Goal: Transaction & Acquisition: Purchase product/service

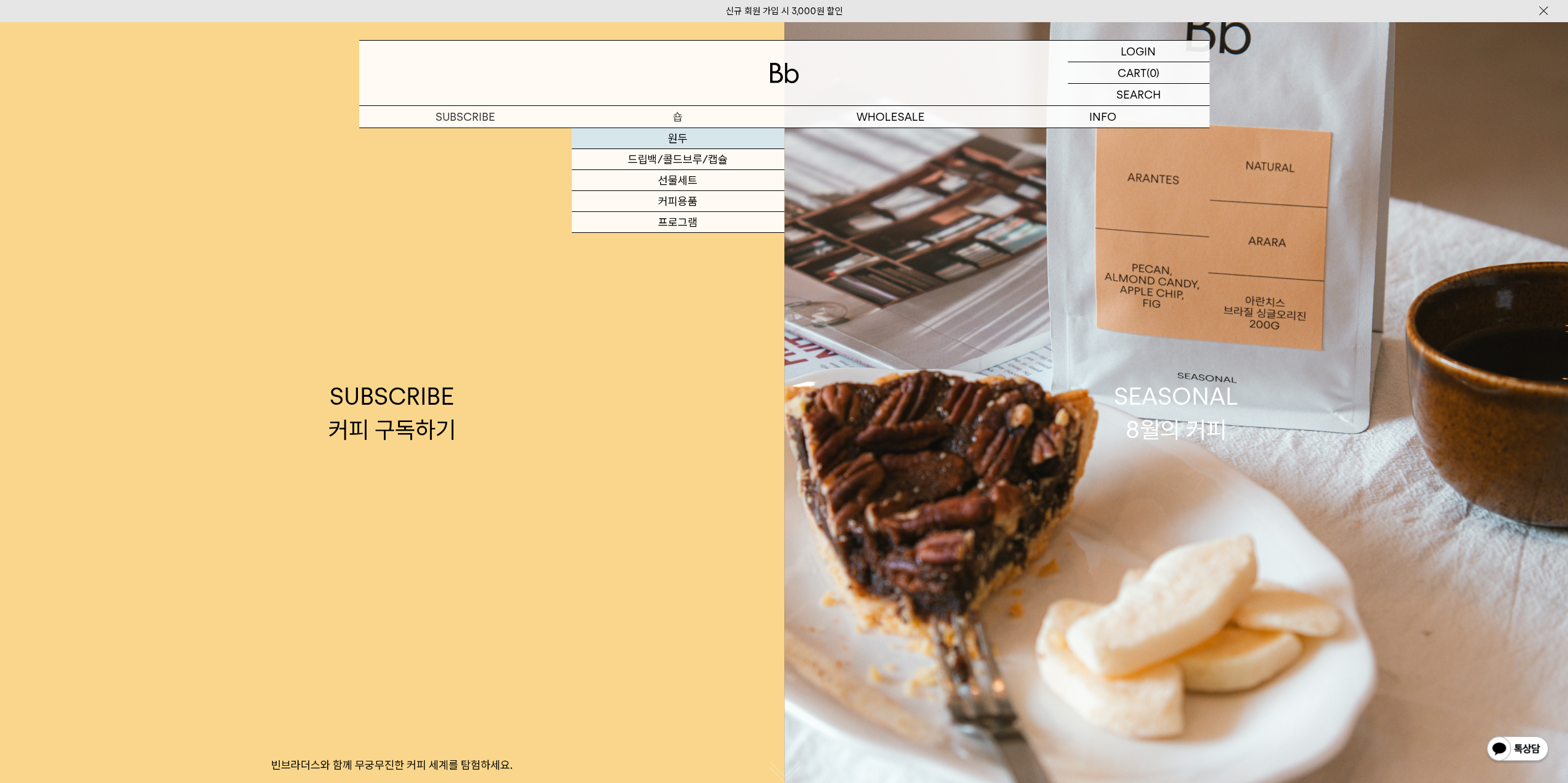
click at [668, 145] on link "원두" at bounding box center [677, 138] width 212 height 21
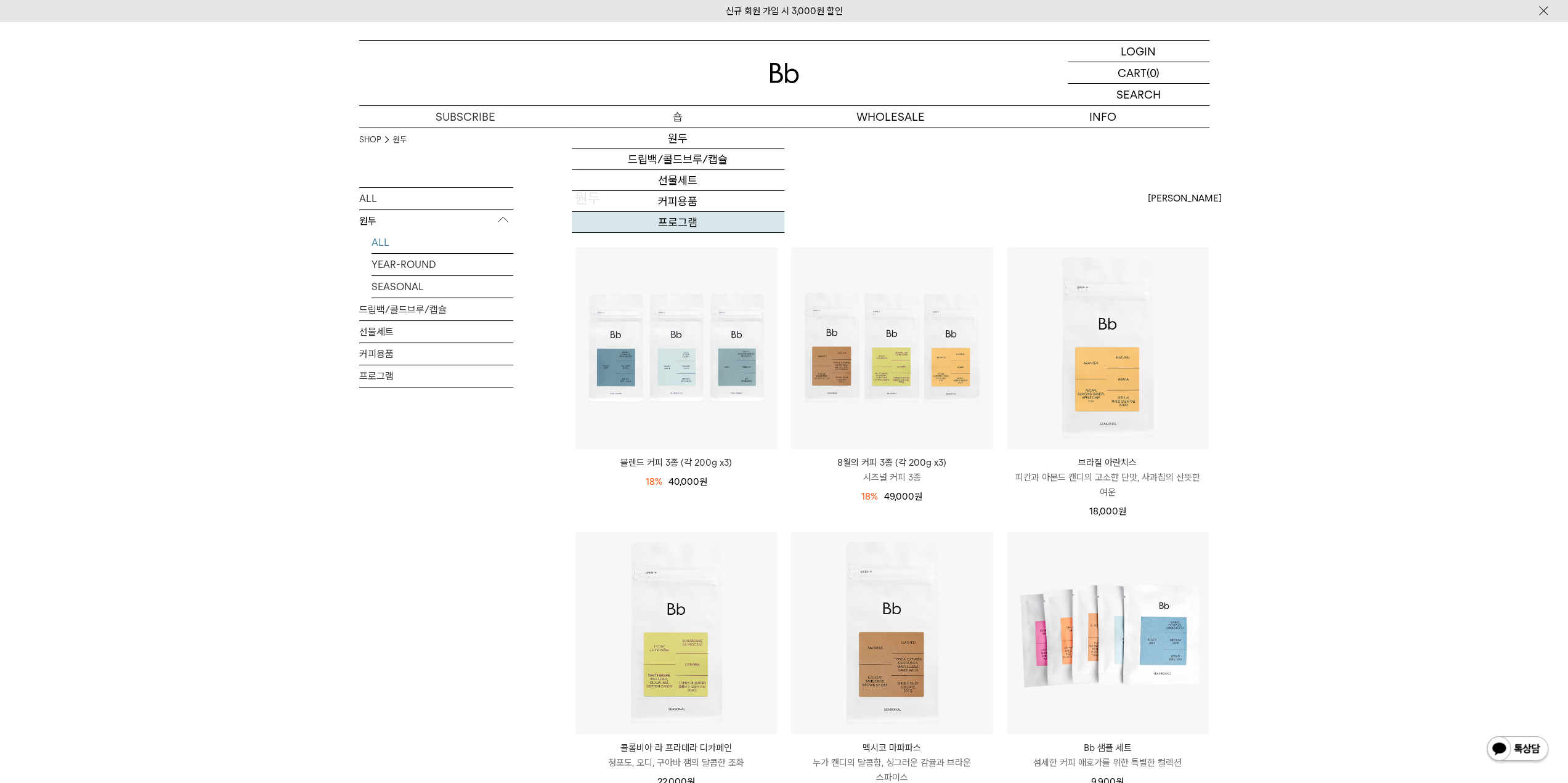
click at [669, 225] on link "프로그램" at bounding box center [677, 222] width 212 height 21
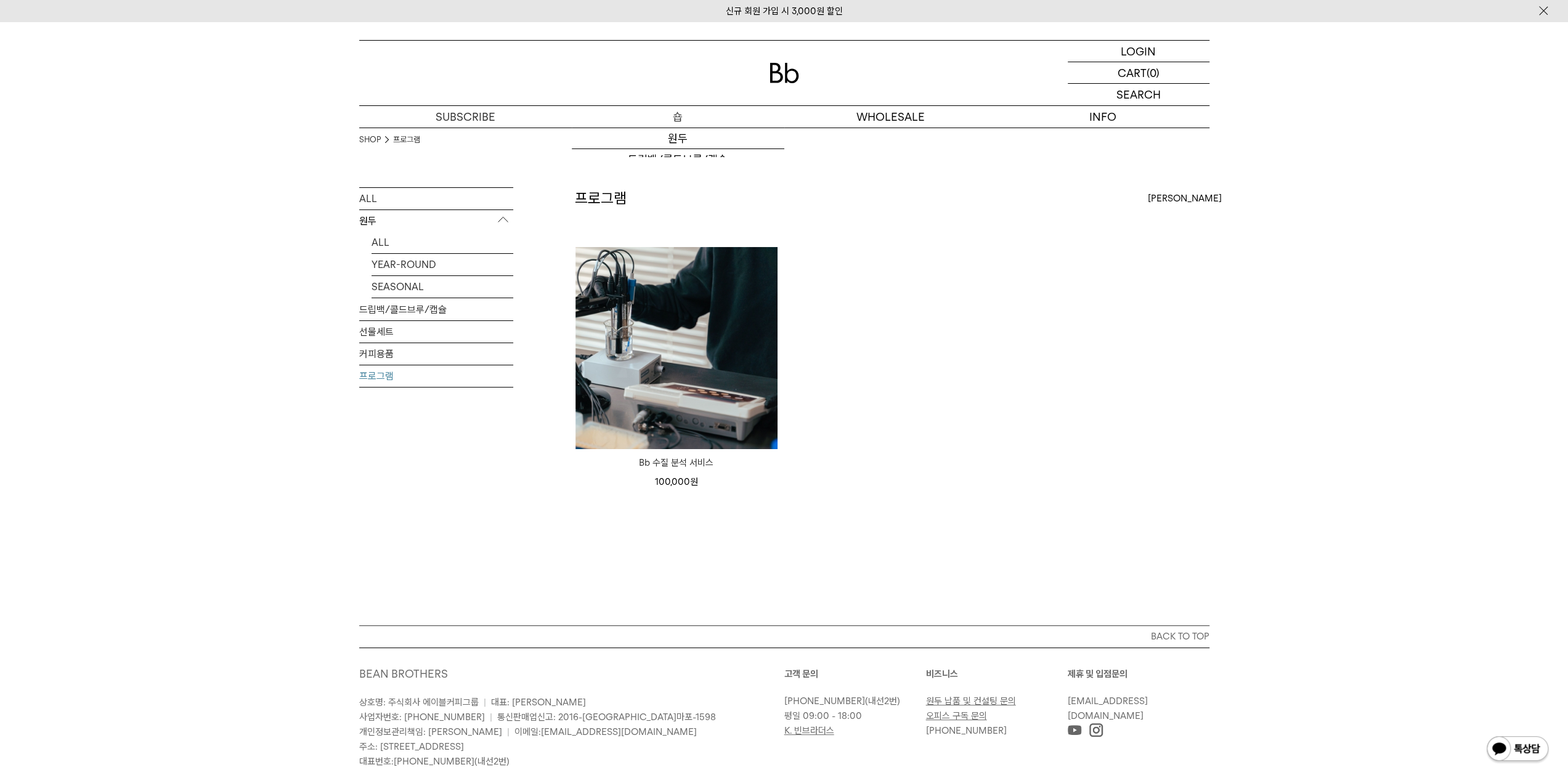
click at [681, 140] on div "SHOP 프로그램" at bounding box center [784, 157] width 850 height 60
click at [676, 139] on link "원두" at bounding box center [677, 138] width 212 height 21
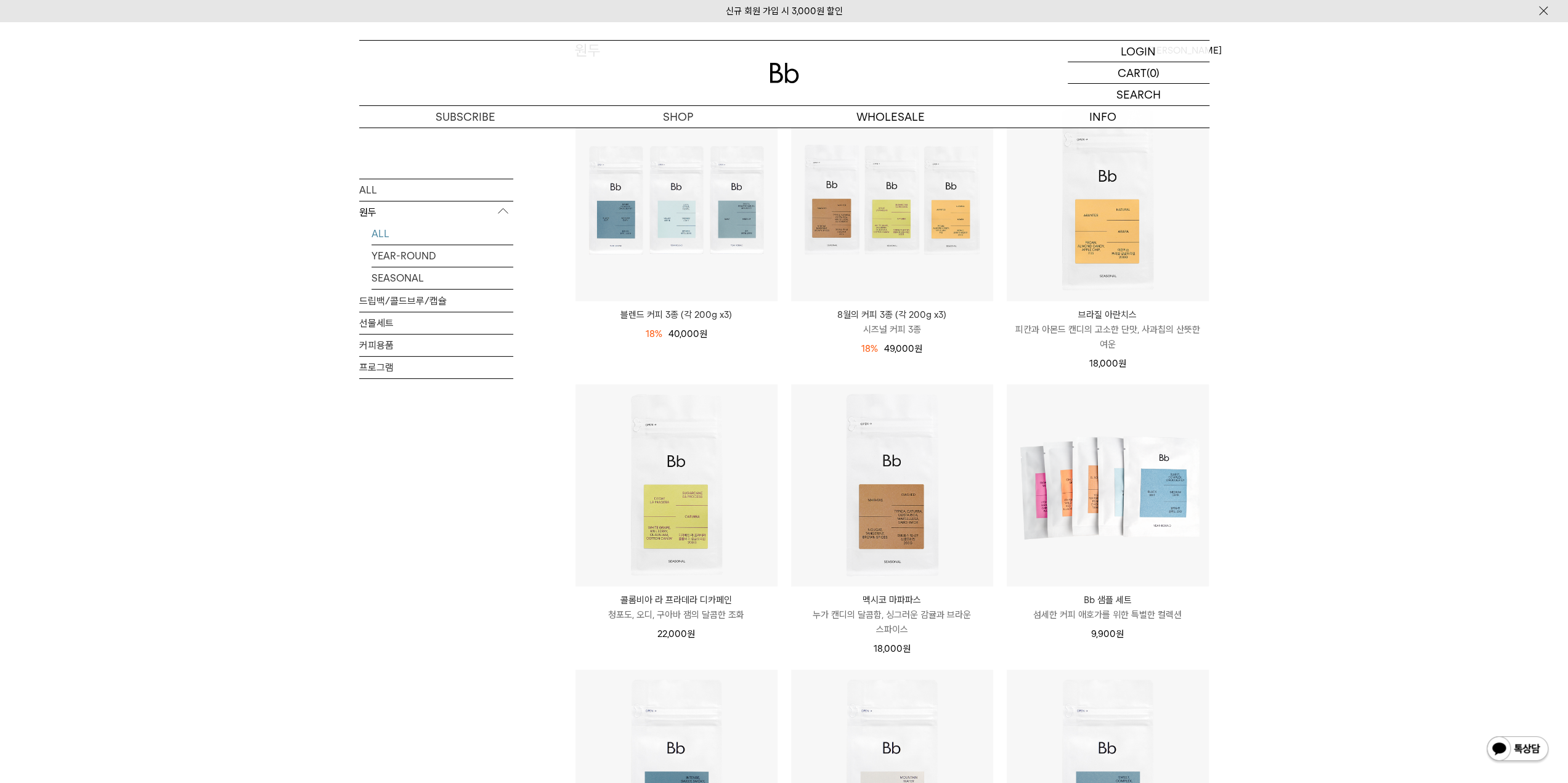
scroll to position [123, 0]
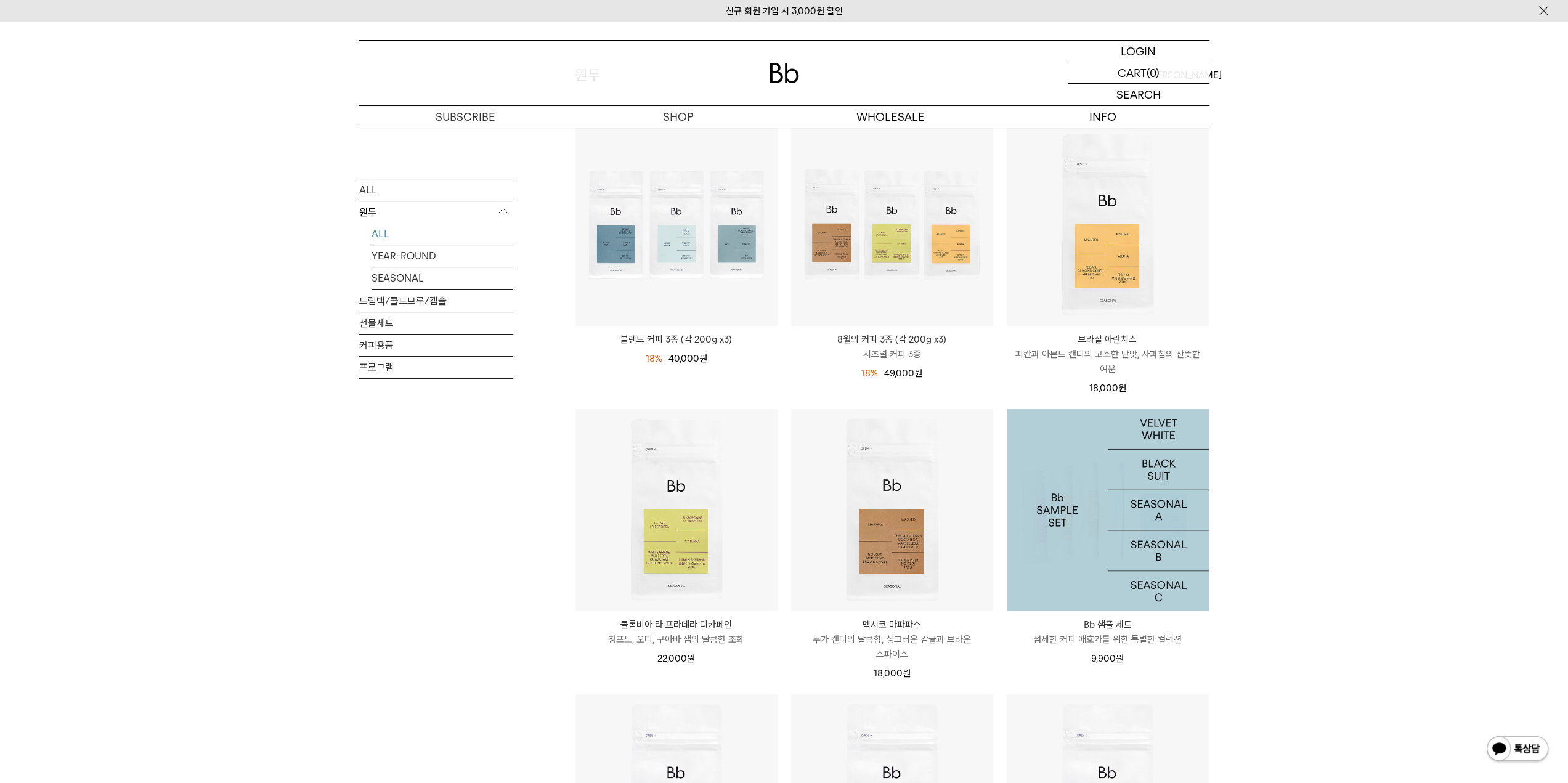
click at [1313, 489] on div "SHOP 원두 ALL 원두 ALL YEAR-ROUND SEASONAL 드립백/콜드브루/캡슐 선물세트 커피용품 프로그램 원두 최신순" at bounding box center [784, 681] width 1568 height 1354
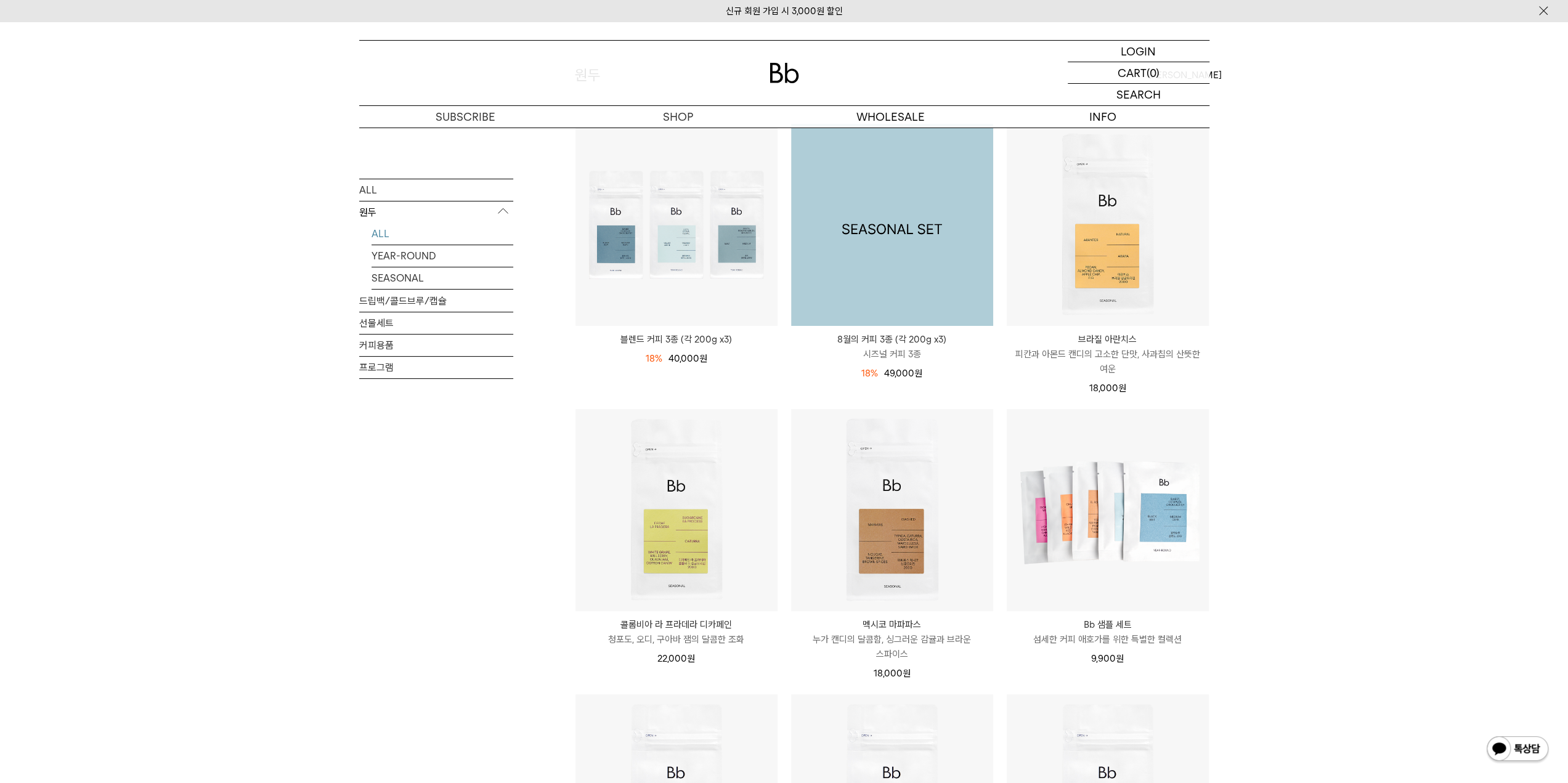
click at [861, 219] on img at bounding box center [892, 224] width 202 height 202
click at [868, 251] on img at bounding box center [892, 224] width 202 height 202
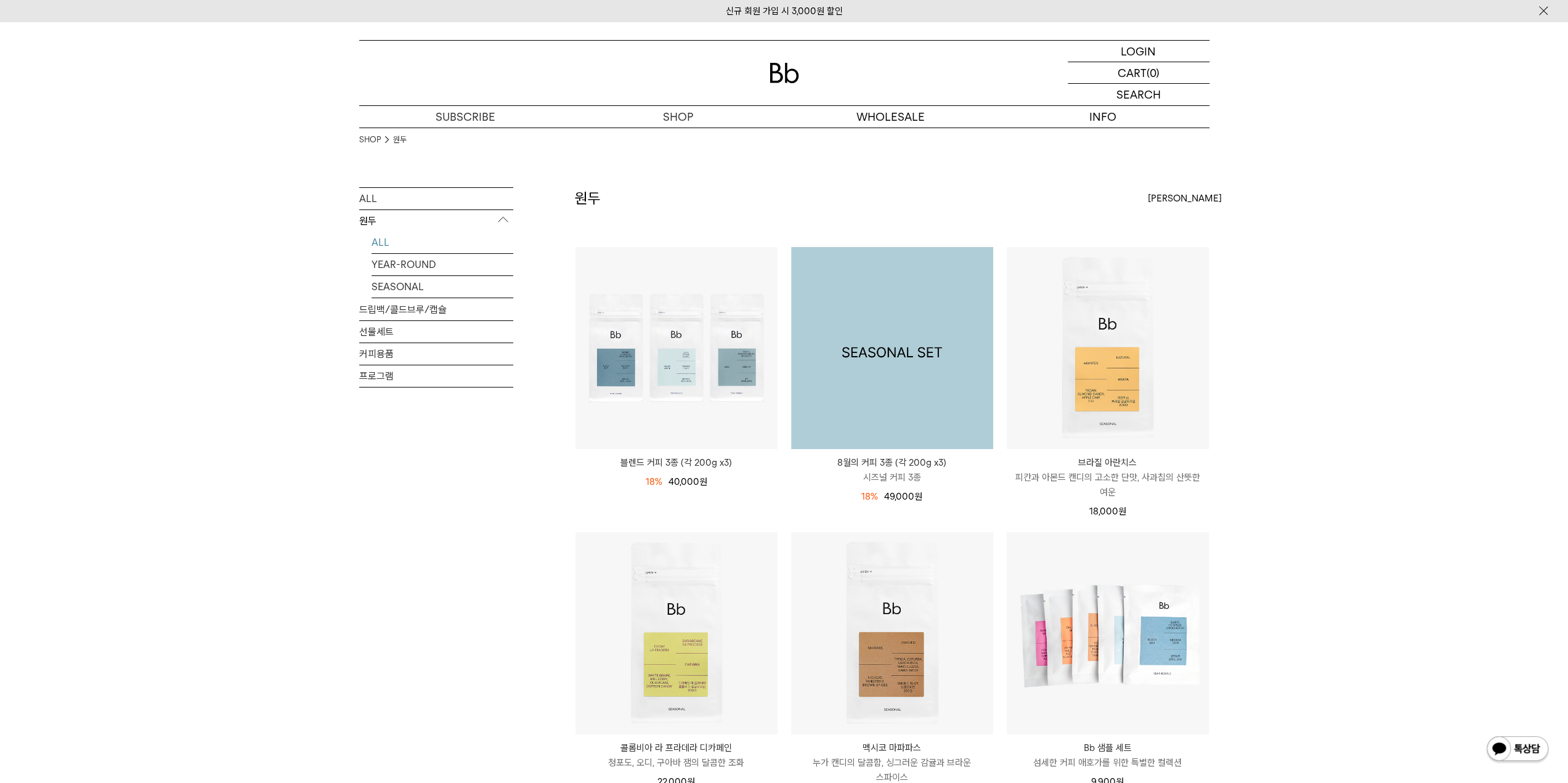
click at [879, 370] on img at bounding box center [892, 348] width 202 height 202
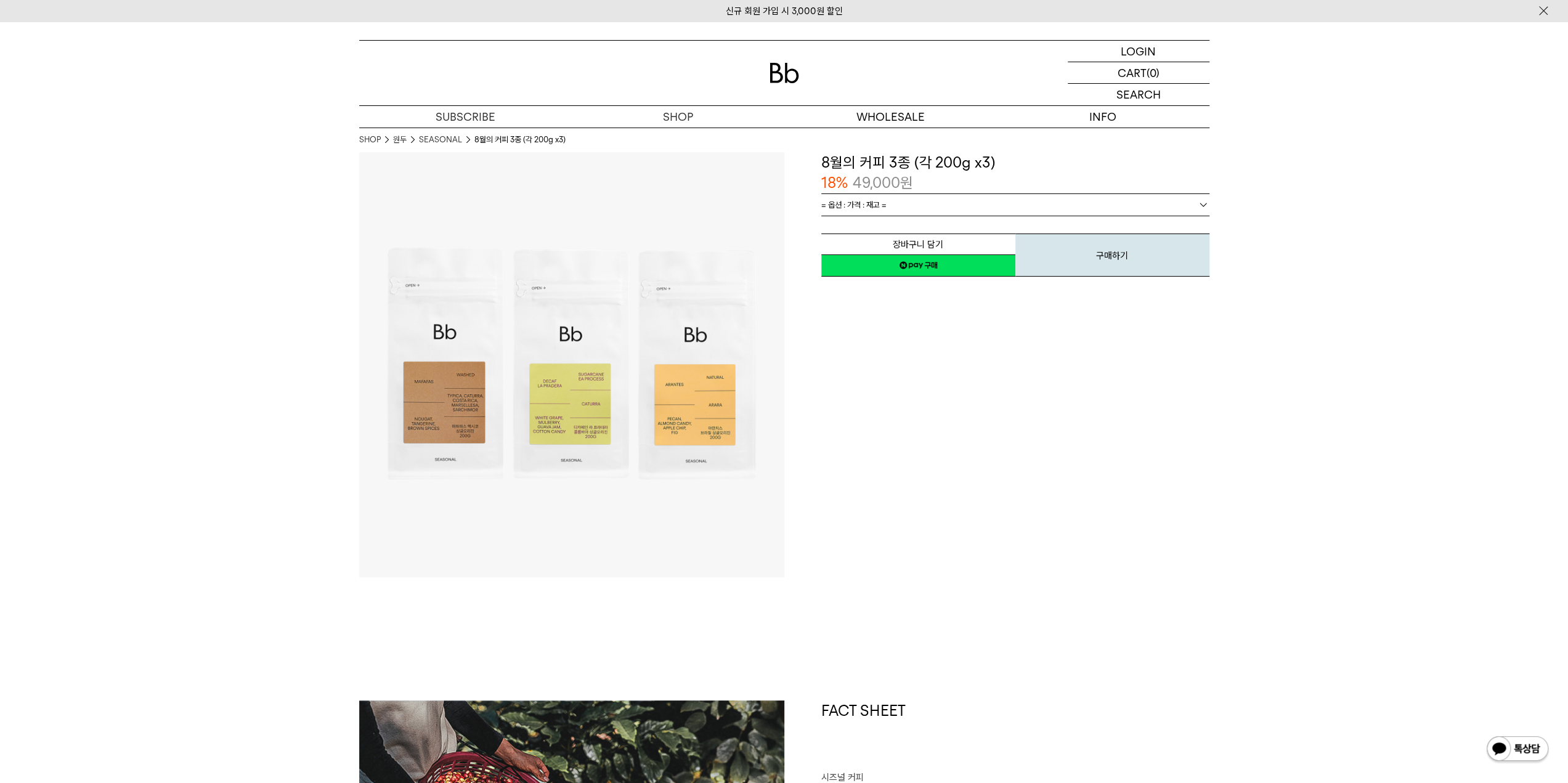
drag, startPoint x: 983, startPoint y: 322, endPoint x: 987, endPoint y: 312, distance: 10.8
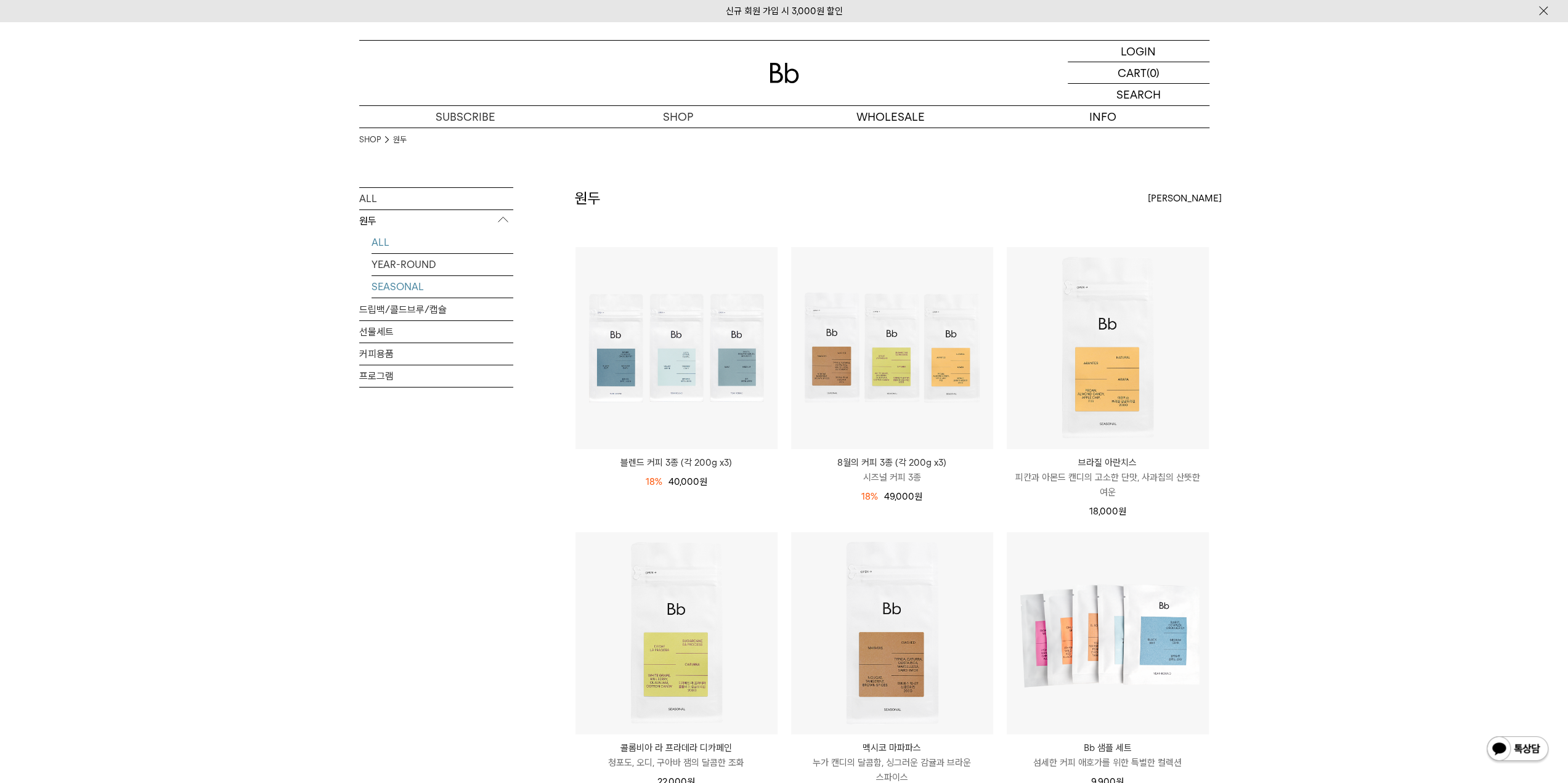
click at [427, 287] on link "SEASONAL" at bounding box center [442, 287] width 142 height 21
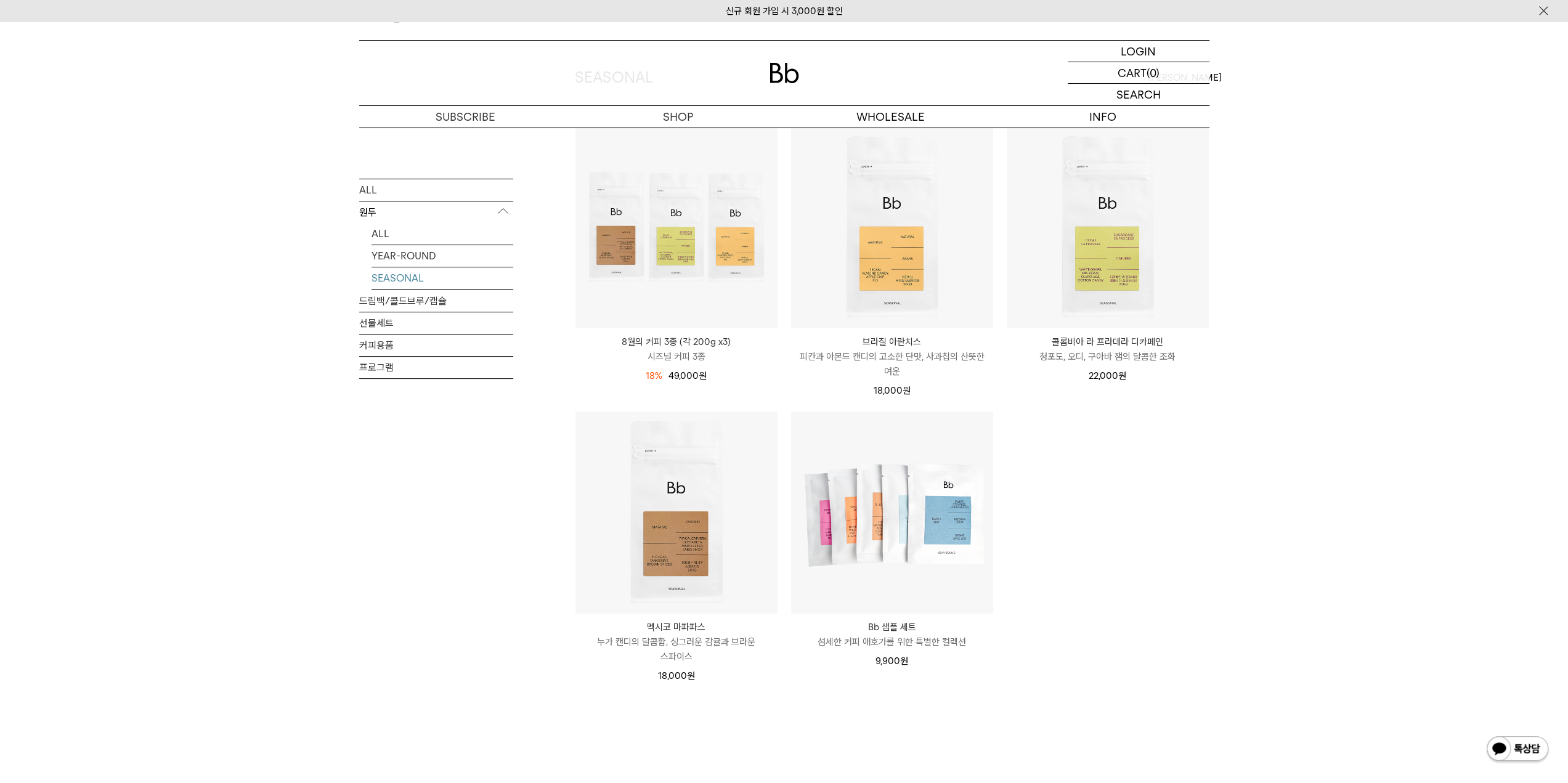
scroll to position [123, 0]
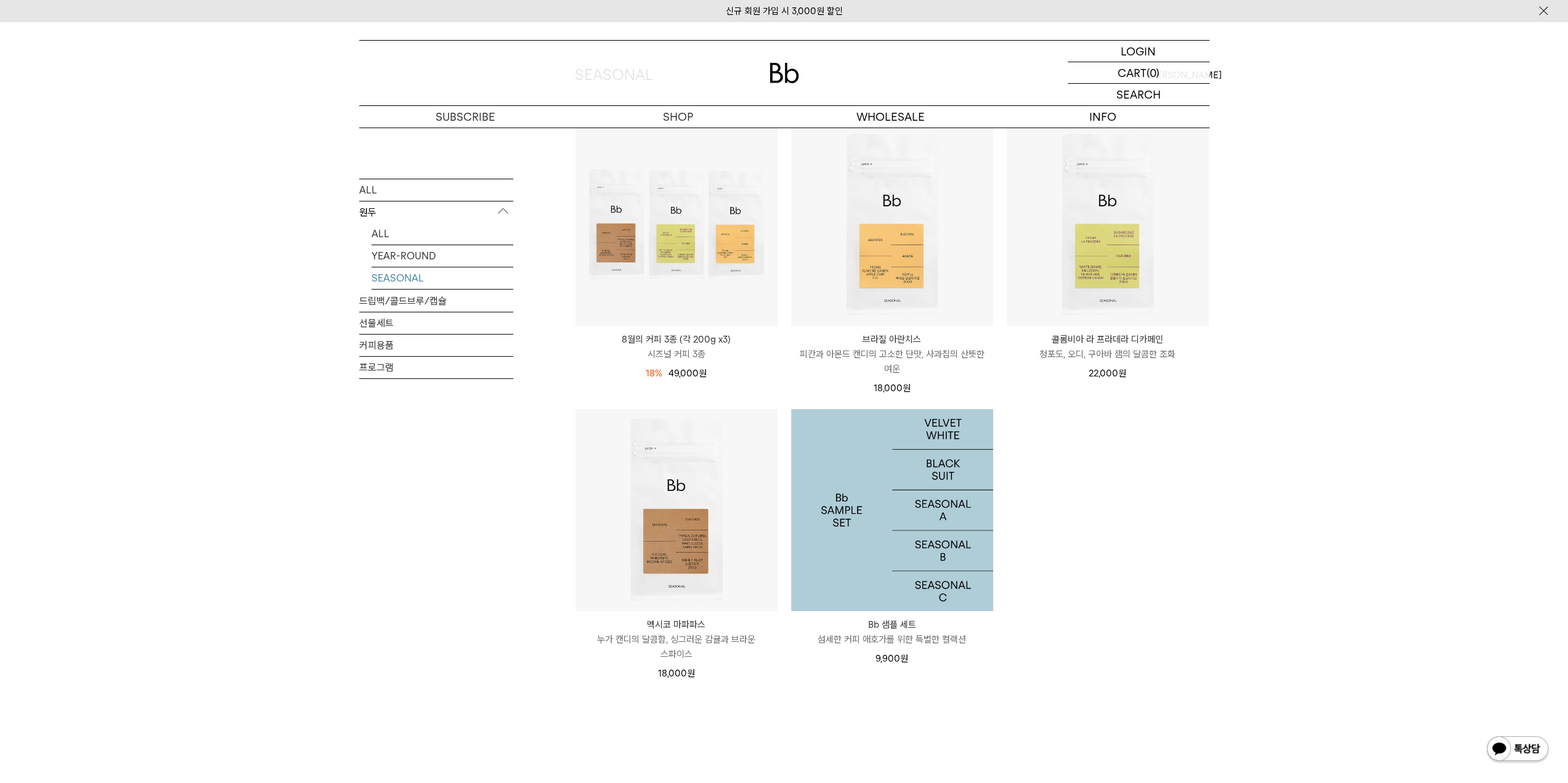
click at [960, 482] on img at bounding box center [892, 510] width 202 height 202
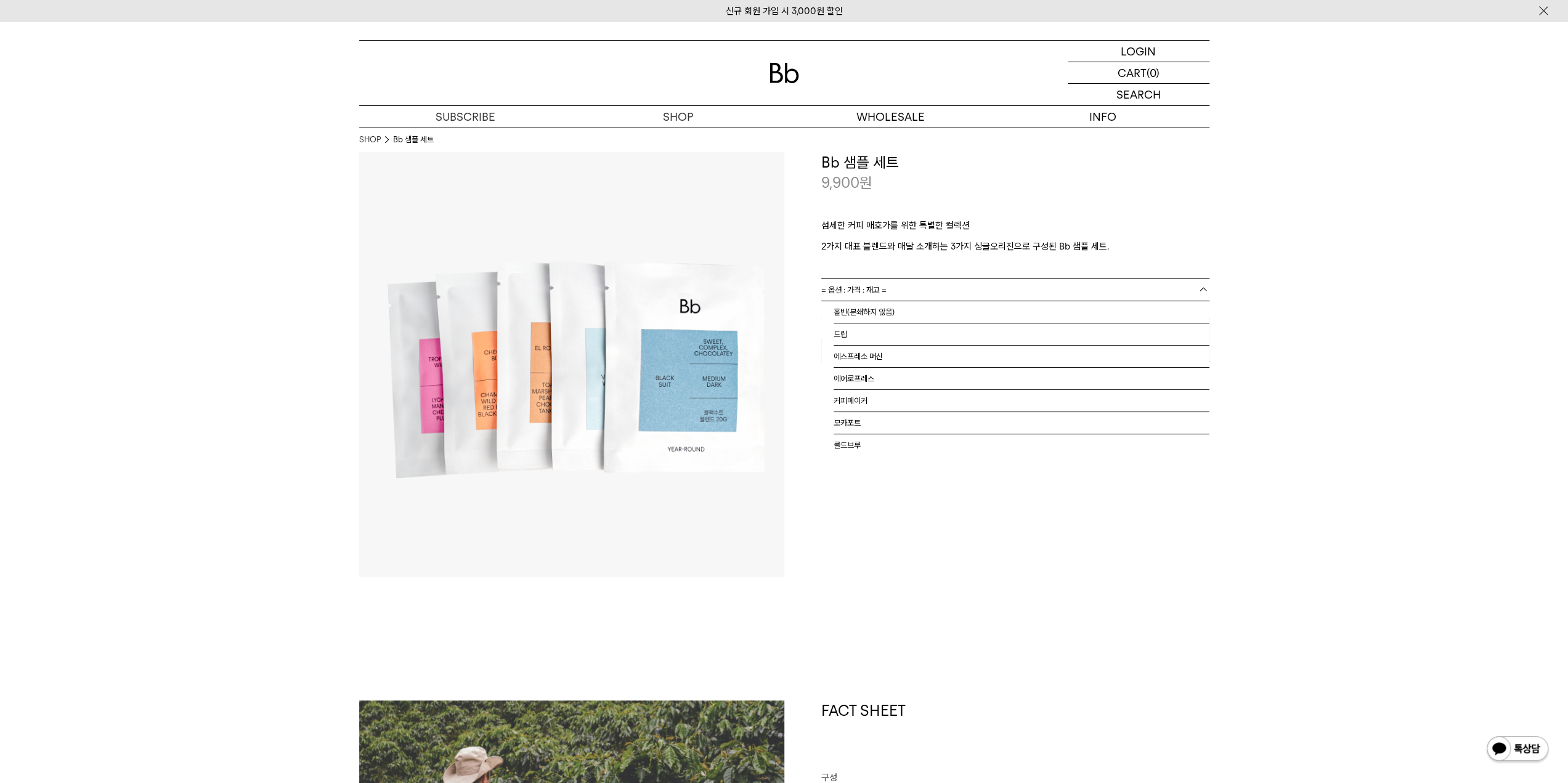
click at [1073, 284] on link "= 옵션 : 가격 : 재고 =" at bounding box center [1015, 290] width 388 height 21
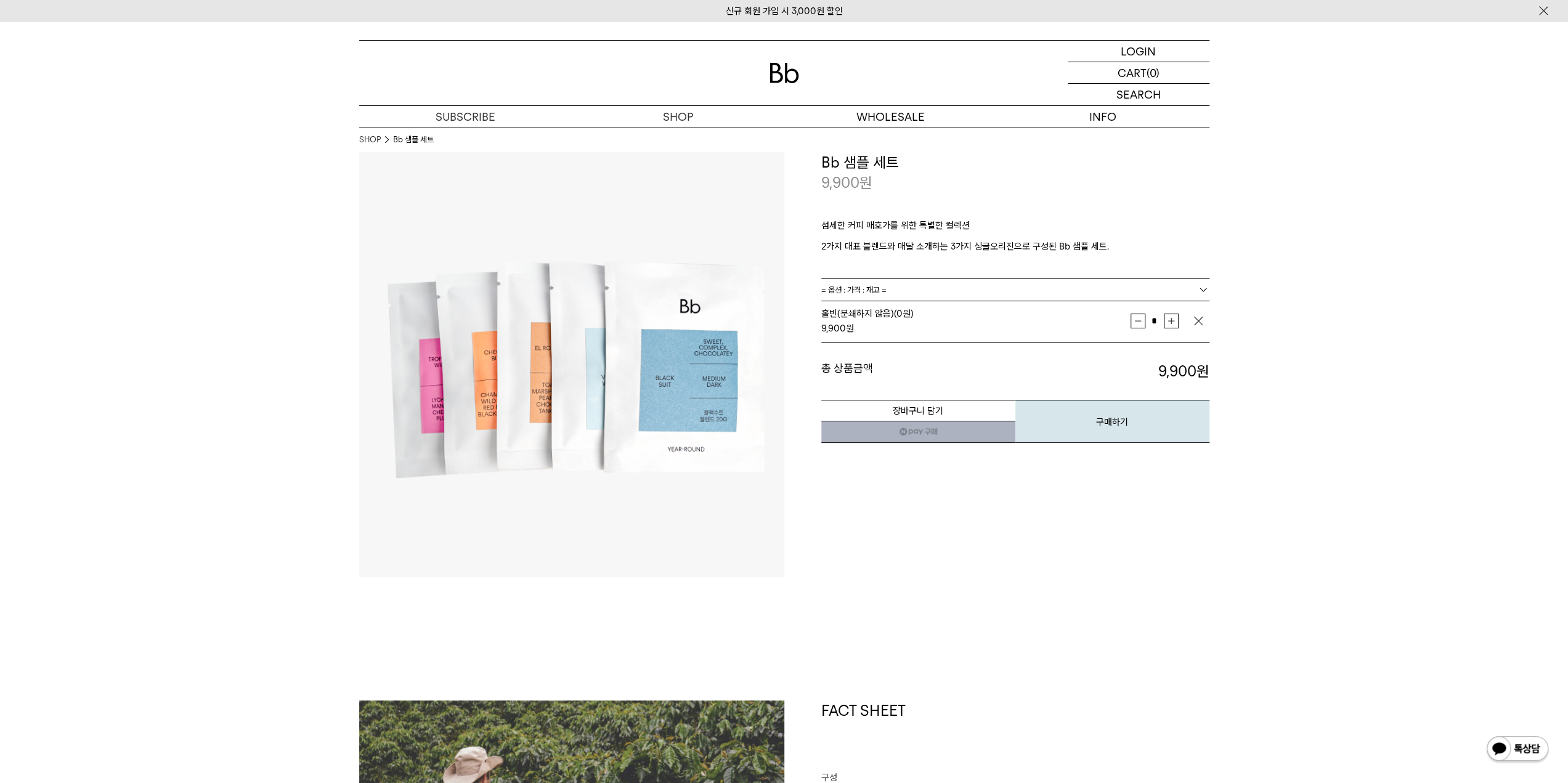
drag, startPoint x: 1279, startPoint y: 241, endPoint x: 1269, endPoint y: 399, distance: 158.3
drag, startPoint x: 1237, startPoint y: 411, endPoint x: 1230, endPoint y: 407, distance: 8.1
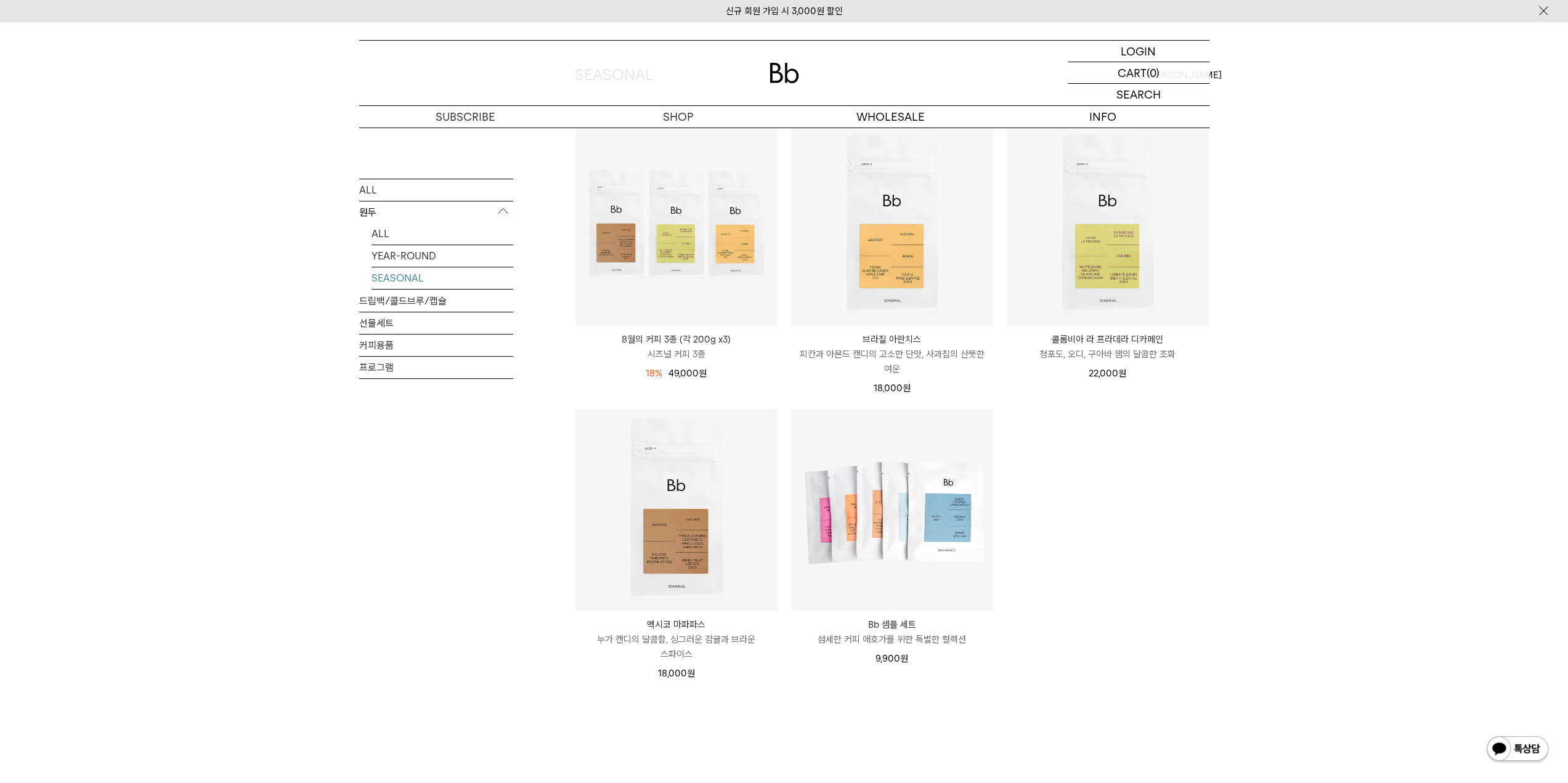
click at [1209, 415] on ul "8월의 커피 3종 (각 200g x3) 시즈널 커피 3종 18% 60,000원 49,000 원" at bounding box center [892, 408] width 647 height 571
